Goal: Information Seeking & Learning: Find specific fact

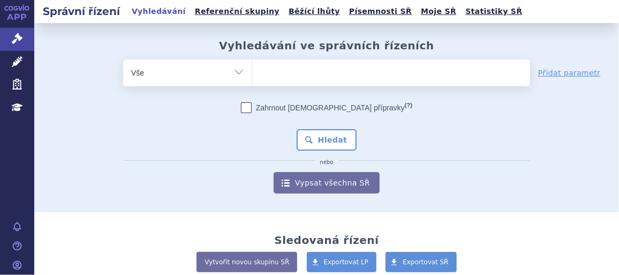
click at [290, 72] on ul at bounding box center [391, 70] width 278 height 23
click at [252, 72] on select at bounding box center [252, 72] width 1 height 27
type input "XA"
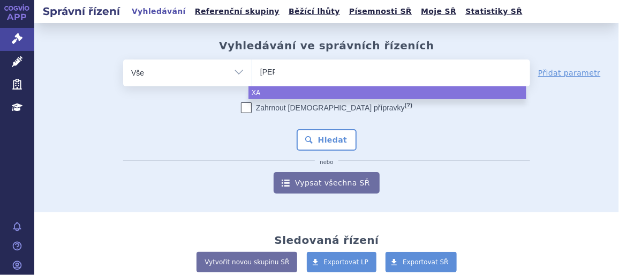
type input "XANI"
type input "XANIR"
type input "XANIRV"
type input "XANIRVA"
select select "XANIRVA"
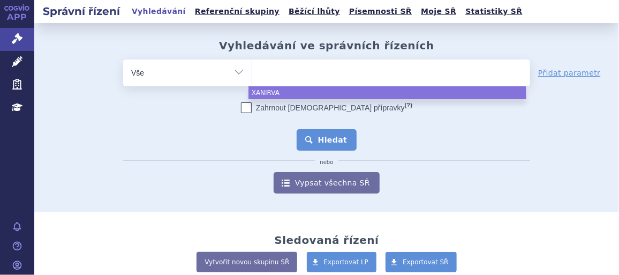
click at [316, 144] on button "Hledat" at bounding box center [327, 139] width 61 height 21
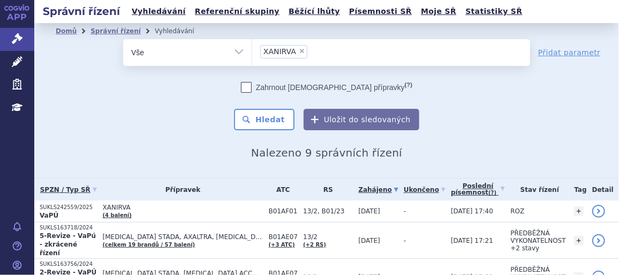
scroll to position [29, 0]
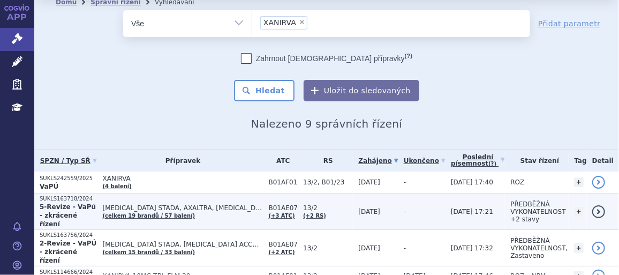
click at [69, 203] on strong "5-Revize - VaPú - zkrácené řízení" at bounding box center [68, 215] width 56 height 25
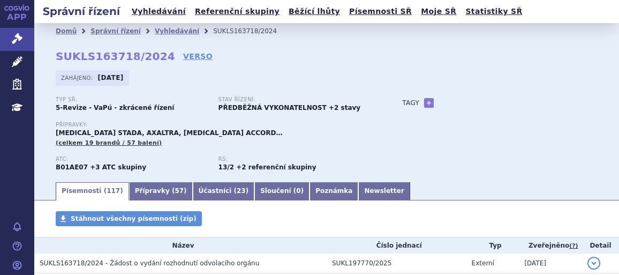
click at [146, 191] on link "Přípravky ( 57 )" at bounding box center [161, 191] width 64 height 18
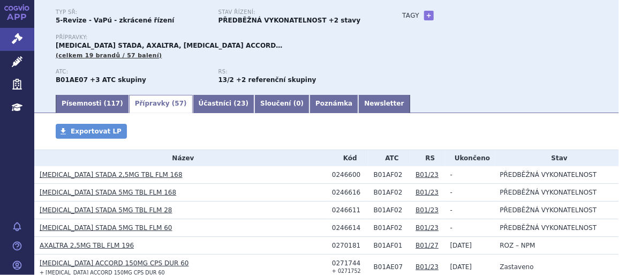
scroll to position [88, 0]
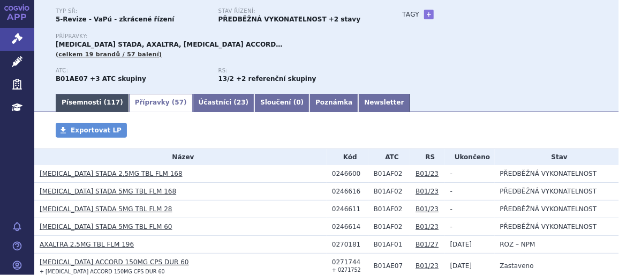
click at [87, 101] on link "Písemnosti ( 117 )" at bounding box center [92, 103] width 73 height 18
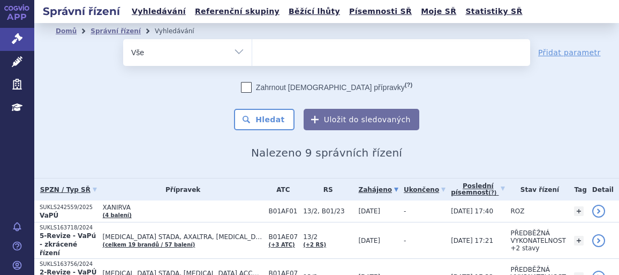
select select
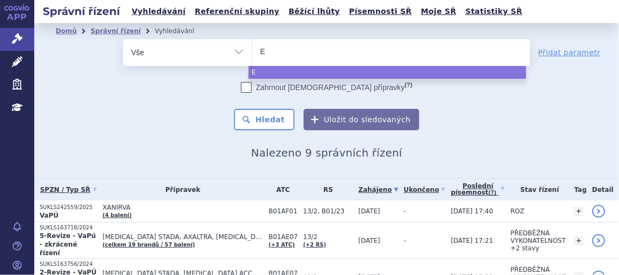
type input "EL"
type input "ELI"
type input "ELIQ"
type input "ELIQU"
type input "[MEDICAL_DATA]"
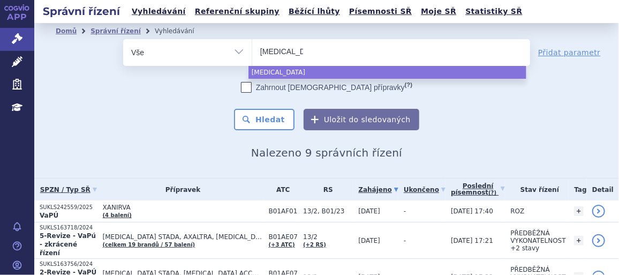
select select "ELIQUIS"
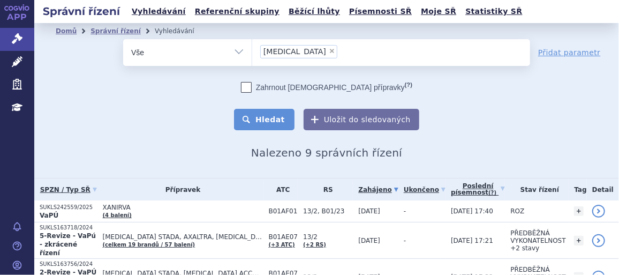
click at [261, 123] on button "Hledat" at bounding box center [264, 119] width 61 height 21
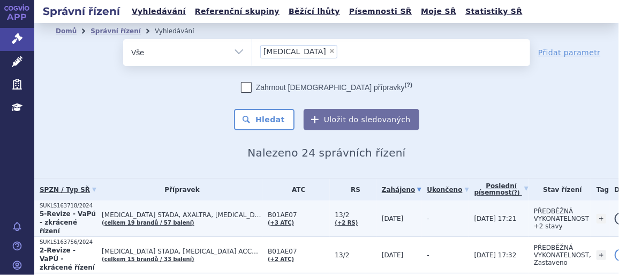
click at [223, 204] on td "[MEDICAL_DATA] STADA, AXALTRA, [MEDICAL_DATA] ACCORD… (celkem 19 brandů / 57 ba…" at bounding box center [179, 218] width 166 height 36
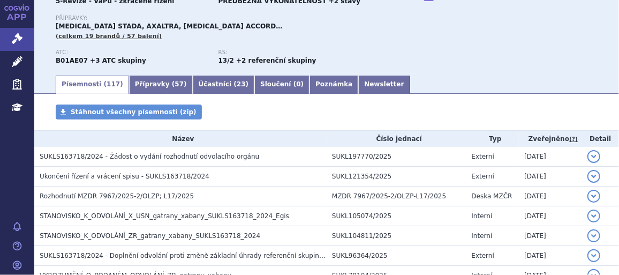
scroll to position [108, 0]
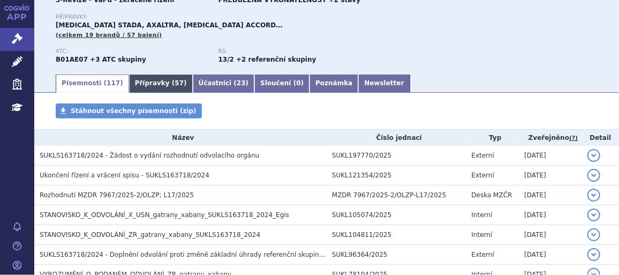
click at [154, 81] on link "Přípravky ( 57 )" at bounding box center [161, 83] width 64 height 18
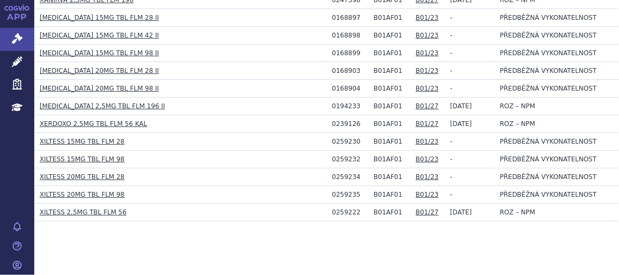
scroll to position [1096, 0]
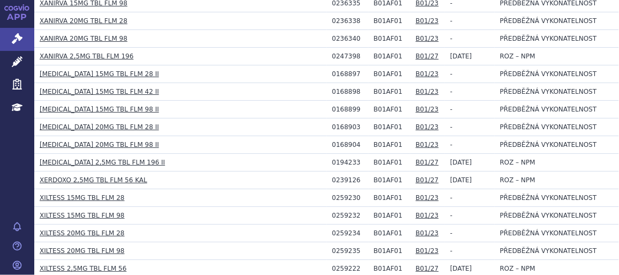
drag, startPoint x: 224, startPoint y: 95, endPoint x: 197, endPoint y: 85, distance: 29.4
click at [197, 86] on h3 "[MEDICAL_DATA] 15MG TBL FLM 42 II" at bounding box center [183, 91] width 287 height 11
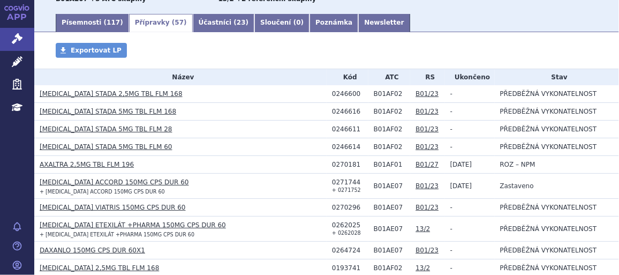
scroll to position [169, 0]
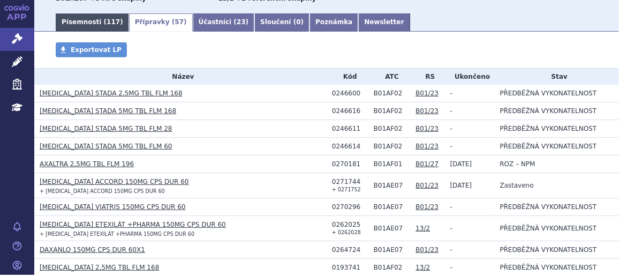
click at [76, 21] on link "Písemnosti ( 117 )" at bounding box center [92, 22] width 73 height 18
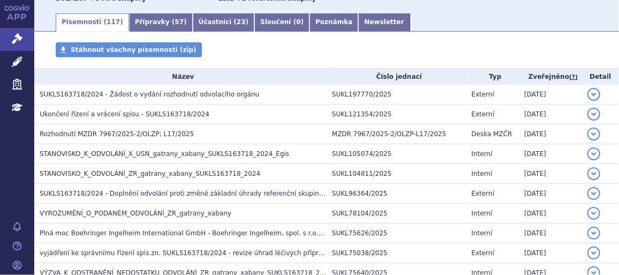
click at [76, 21] on link "Písemnosti ( 117 )" at bounding box center [92, 22] width 73 height 18
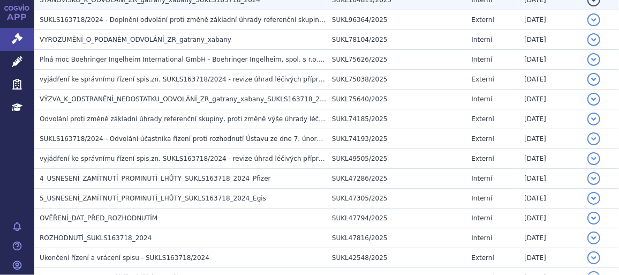
scroll to position [345, 0]
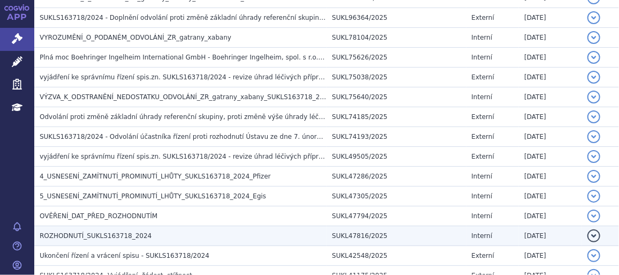
click at [106, 239] on h3 "ROZHODNUTÍ_SUKLS163718_2024" at bounding box center [183, 235] width 287 height 11
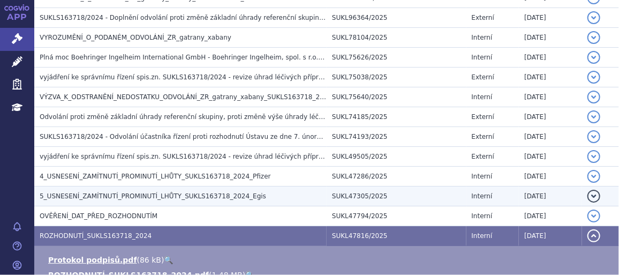
scroll to position [449, 0]
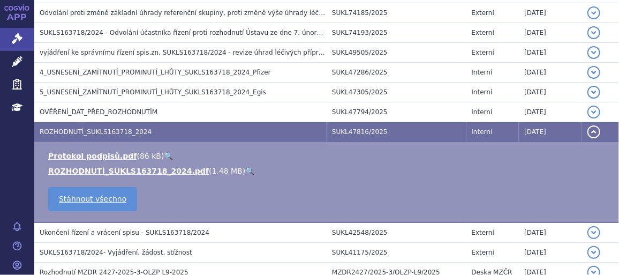
click at [245, 170] on link "🔍" at bounding box center [249, 171] width 9 height 9
